Goal: Information Seeking & Learning: Learn about a topic

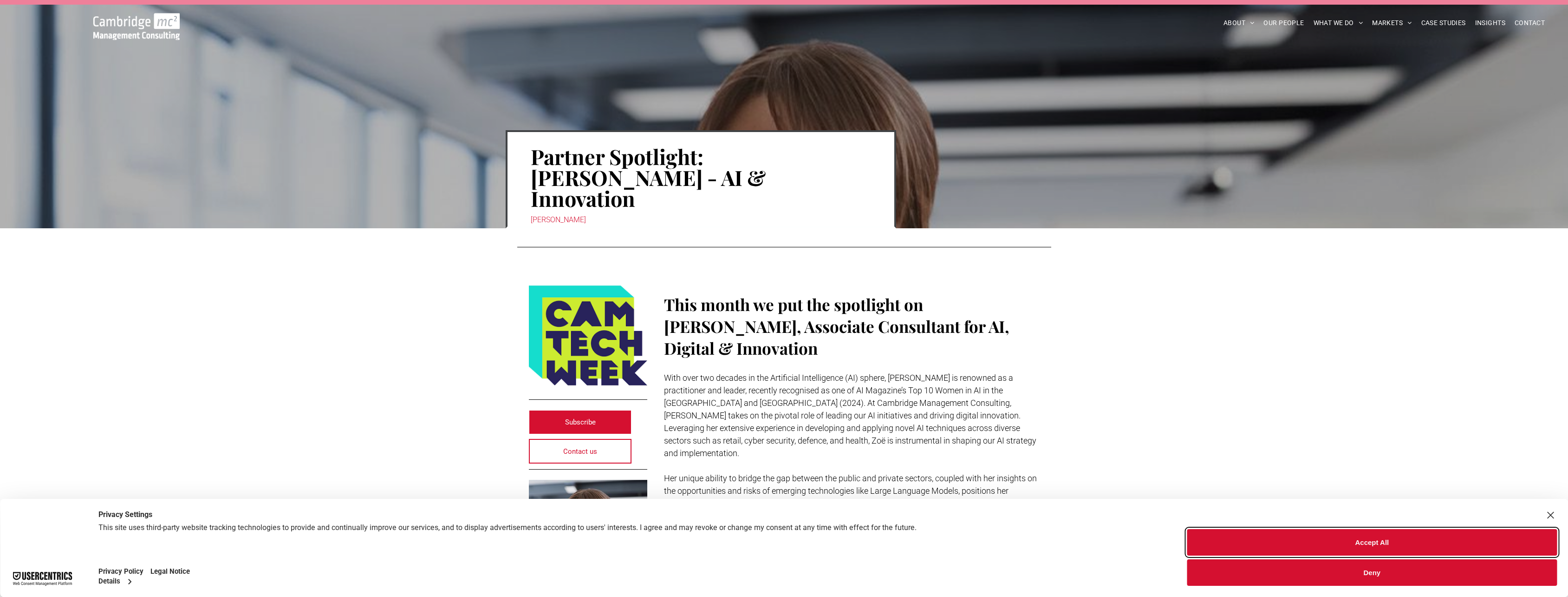
click at [1372, 543] on button "Accept All" at bounding box center [1372, 541] width 370 height 26
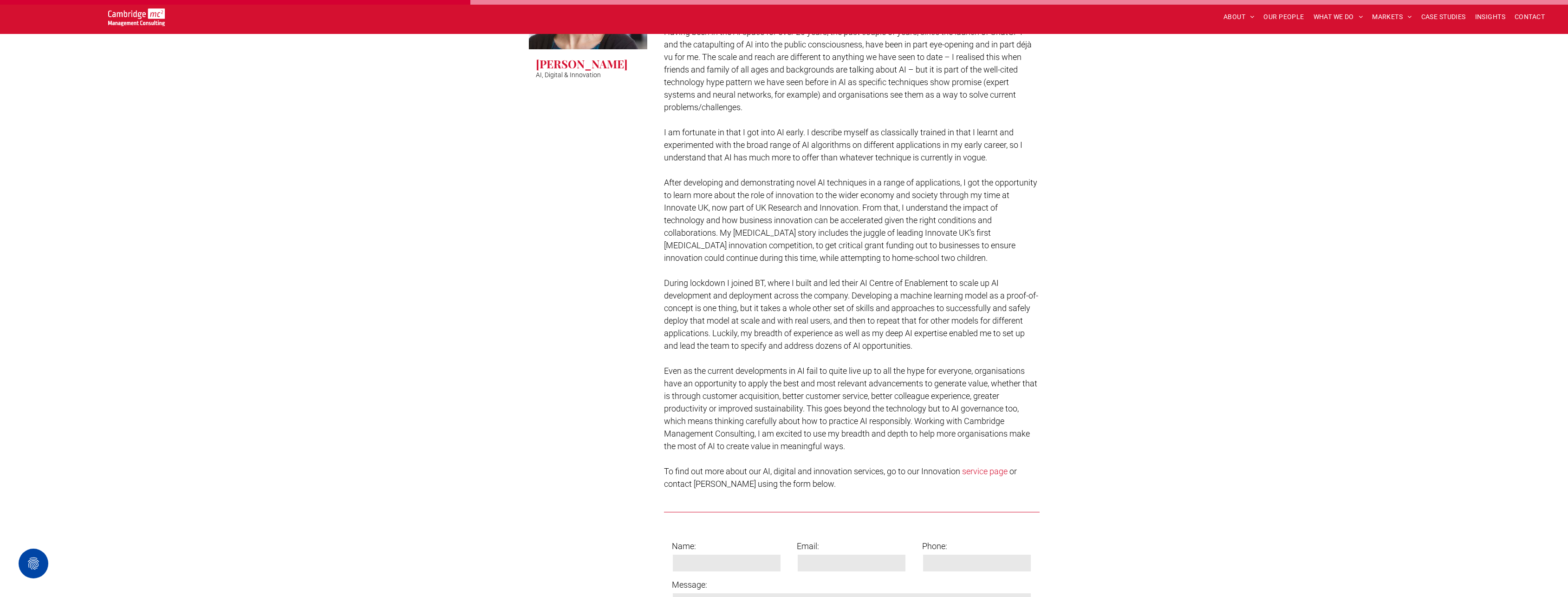
scroll to position [557, 0]
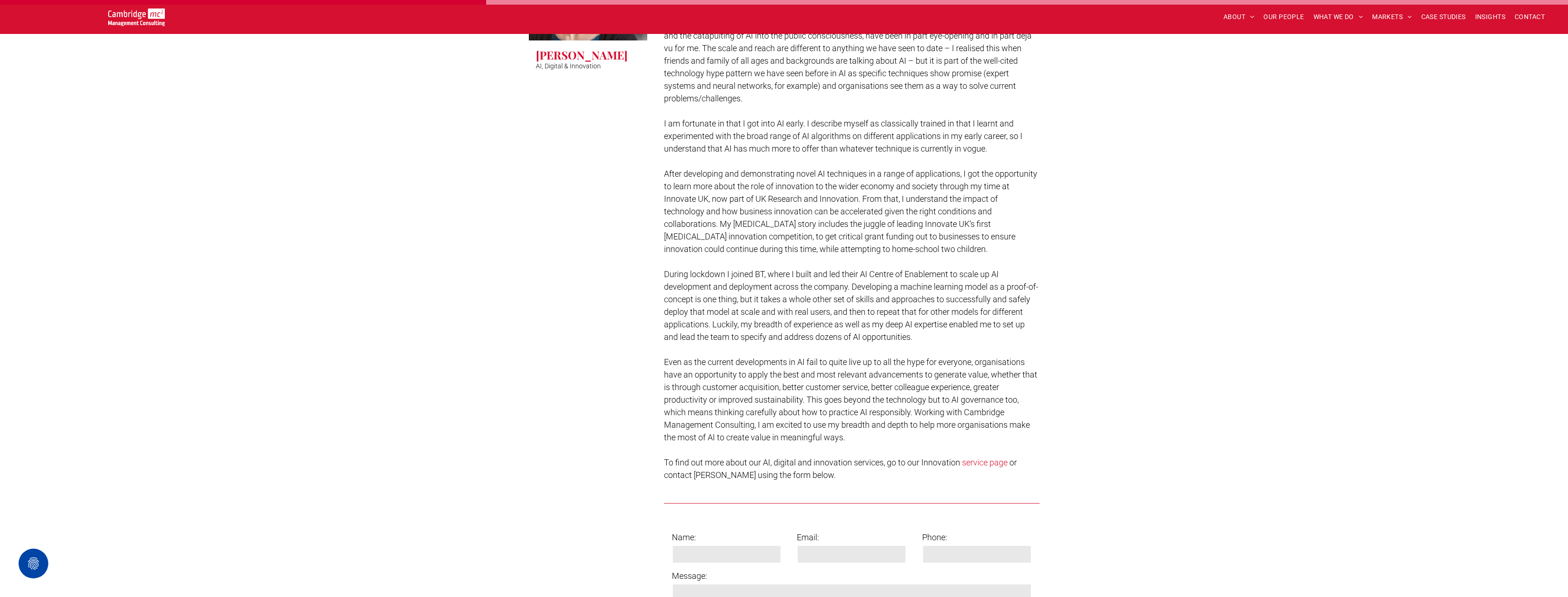
click at [982, 457] on link "service page" at bounding box center [984, 462] width 46 height 10
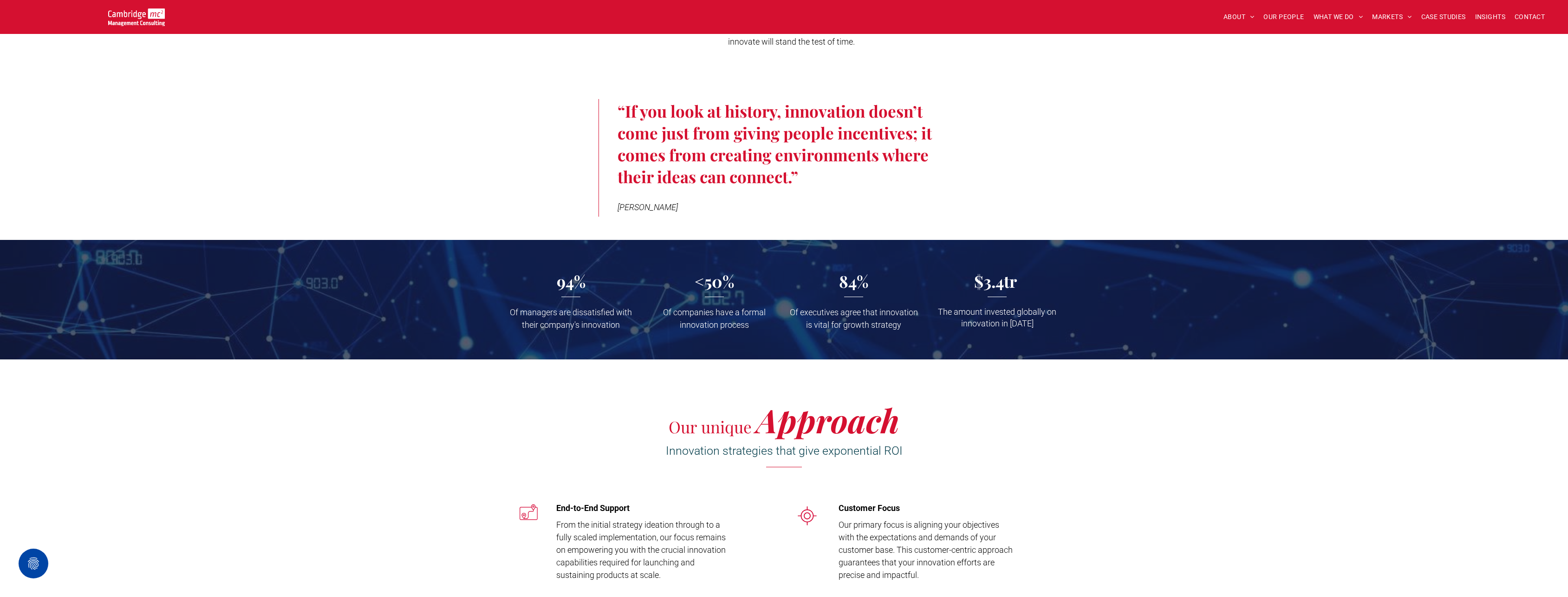
scroll to position [651, 0]
